Goal: Task Accomplishment & Management: Manage account settings

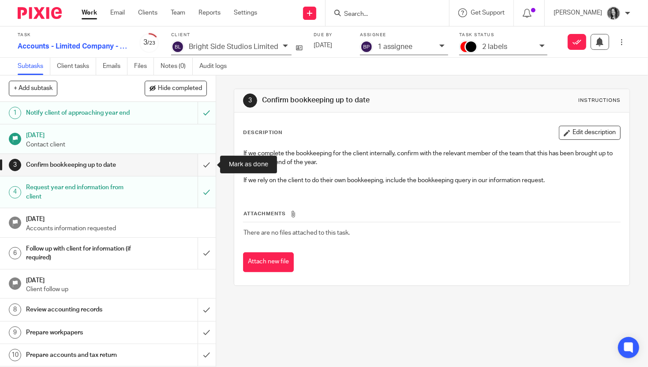
click at [208, 164] on input "submit" at bounding box center [108, 165] width 216 height 22
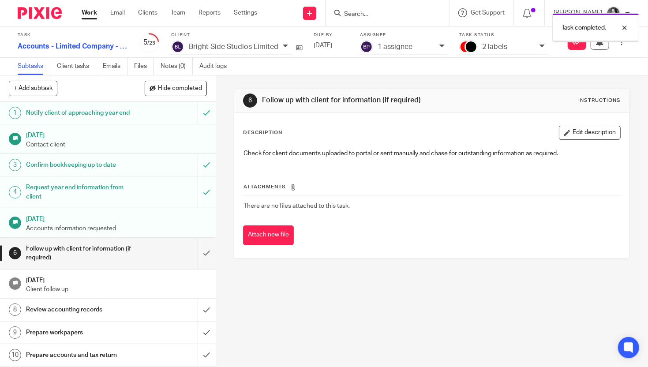
click at [207, 250] on input "submit" at bounding box center [108, 253] width 216 height 31
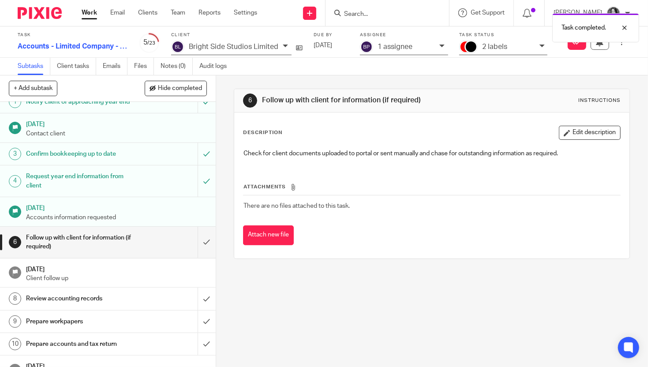
scroll to position [13, 0]
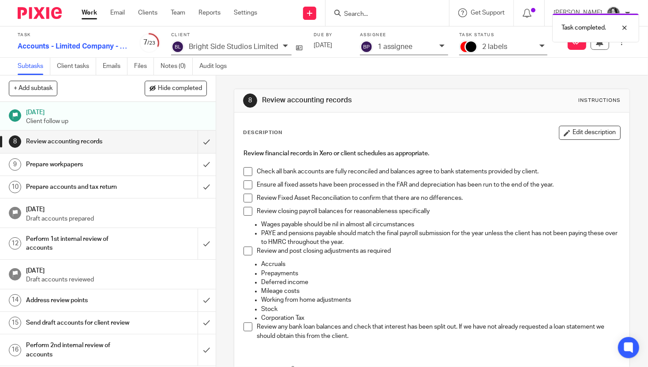
scroll to position [173, 0]
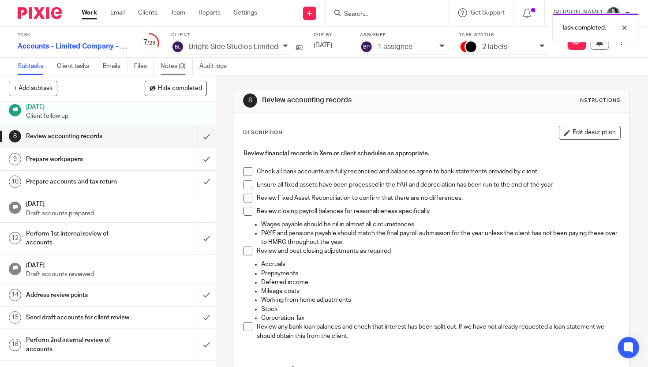
click at [177, 69] on link "Notes (0)" at bounding box center [177, 66] width 32 height 17
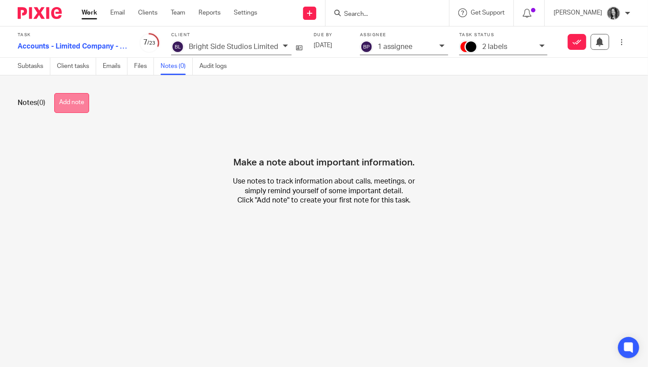
click at [81, 105] on button "Add note" at bounding box center [71, 103] width 35 height 20
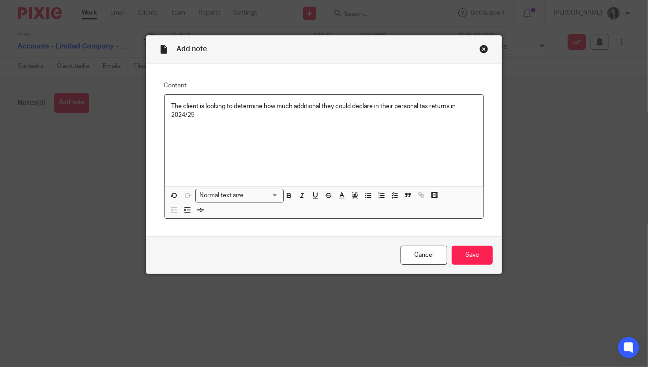
click at [236, 122] on div "The client is looking to determine how much additional they could declare in th…" at bounding box center [324, 140] width 319 height 91
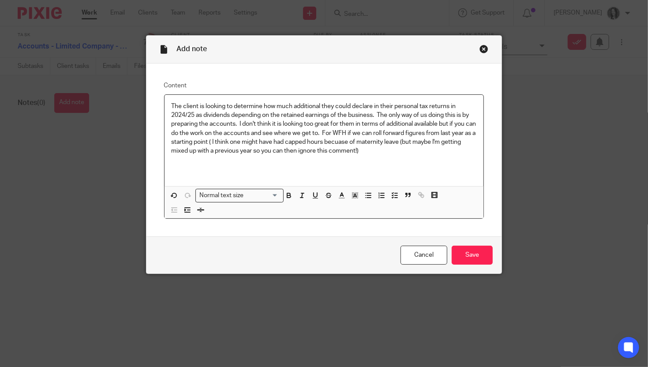
click at [352, 142] on p "The client is looking to determine how much additional they could declare in th…" at bounding box center [324, 129] width 305 height 54
click at [366, 150] on p "The client is looking to determine how much additional they could declare in th…" at bounding box center [324, 129] width 305 height 54
click at [480, 256] on input "Save" at bounding box center [472, 255] width 41 height 19
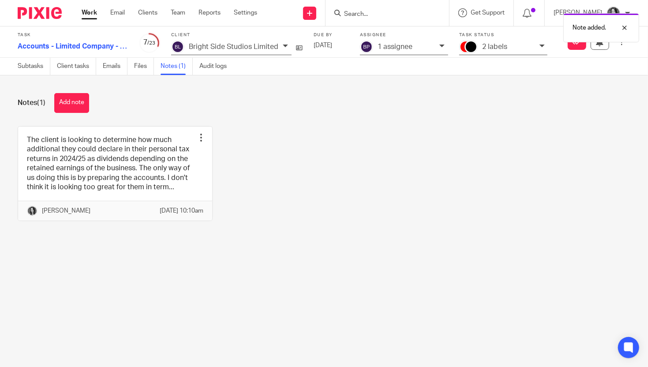
click at [380, 45] on p "1 assignee" at bounding box center [395, 47] width 35 height 8
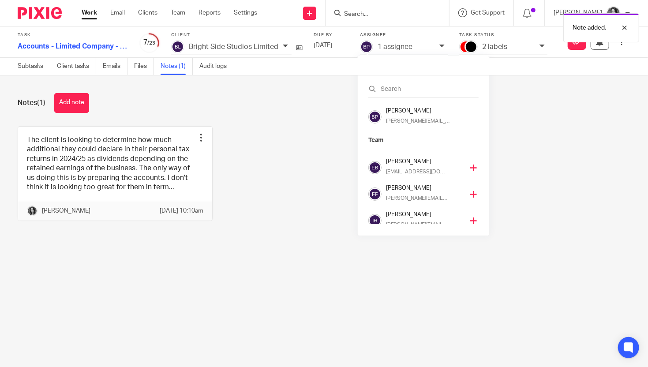
scroll to position [20, 0]
click at [395, 191] on h4 "[PERSON_NAME]" at bounding box center [425, 188] width 78 height 8
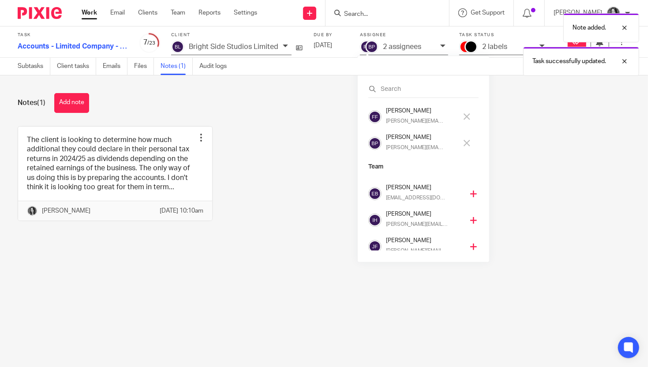
click at [391, 139] on h4 "[PERSON_NAME]" at bounding box center [421, 137] width 71 height 8
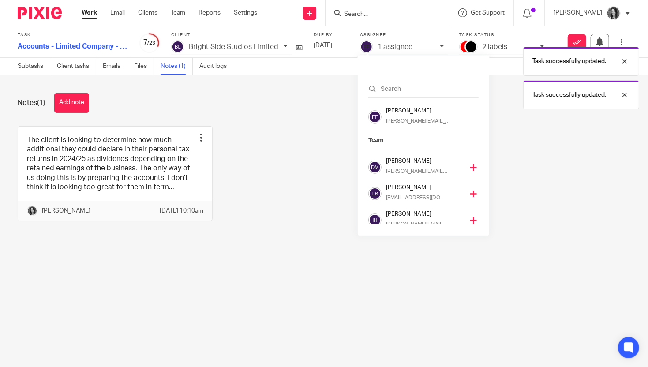
scroll to position [47, 0]
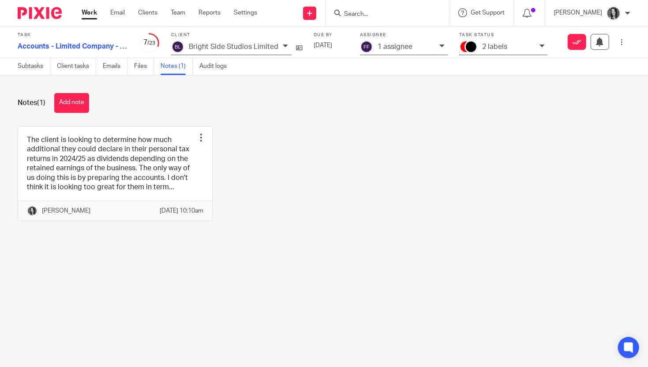
click at [378, 11] on input "Search" at bounding box center [382, 15] width 79 height 8
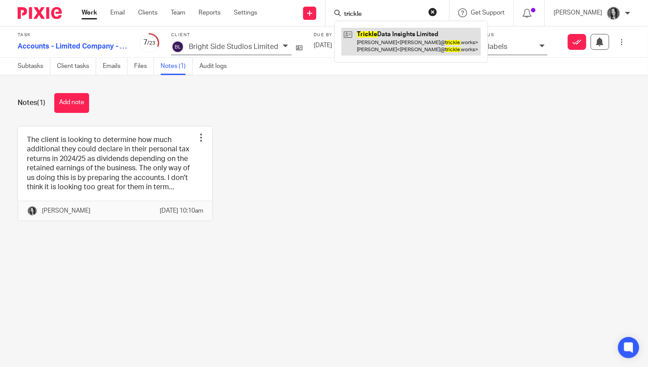
type input "trickle"
click at [397, 46] on link at bounding box center [410, 41] width 139 height 27
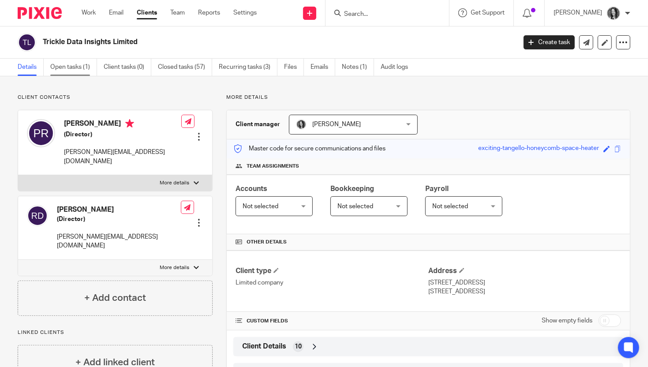
click at [75, 66] on link "Open tasks (1)" at bounding box center [73, 67] width 47 height 17
